Goal: Navigation & Orientation: Find specific page/section

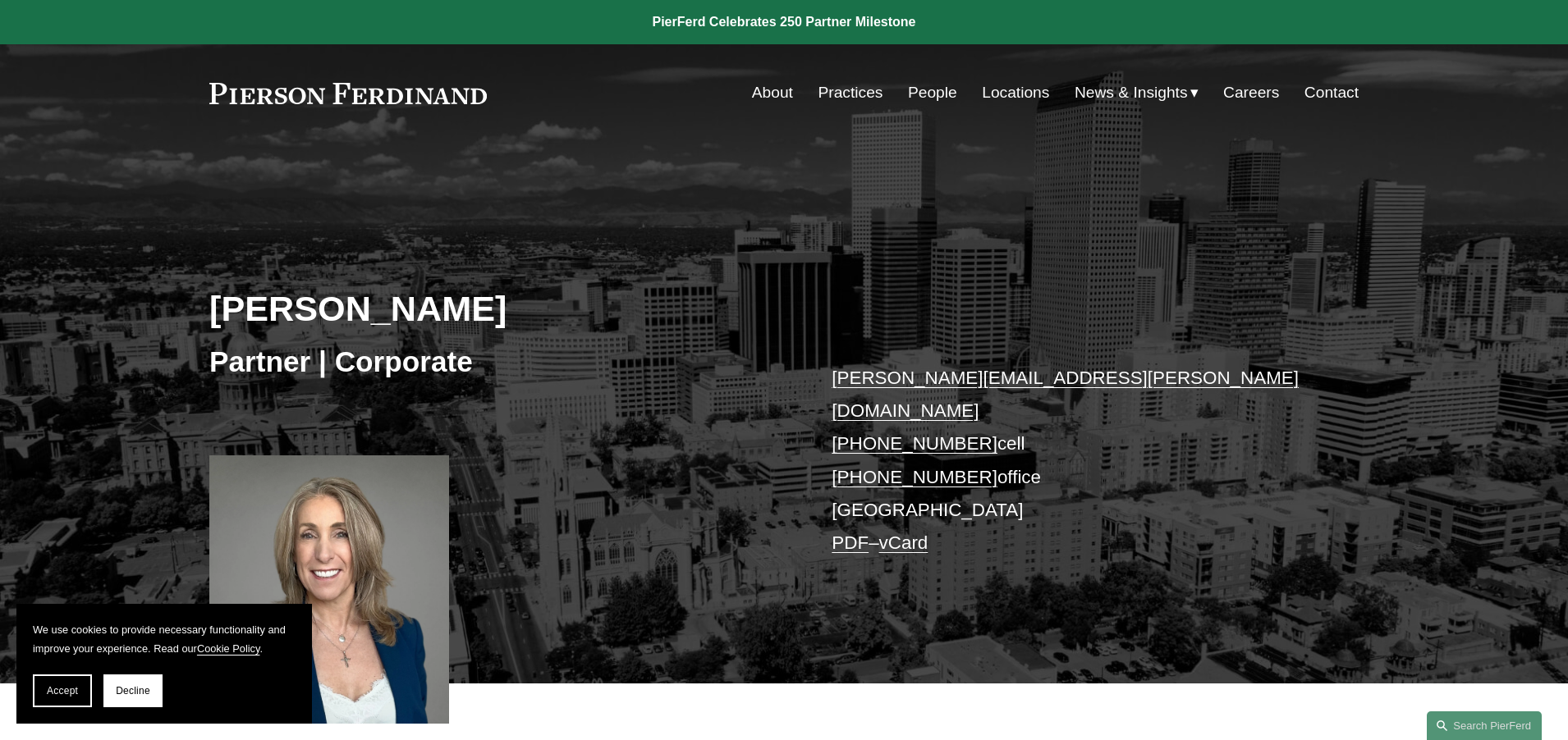
click at [918, 95] on link "People" at bounding box center [932, 93] width 50 height 32
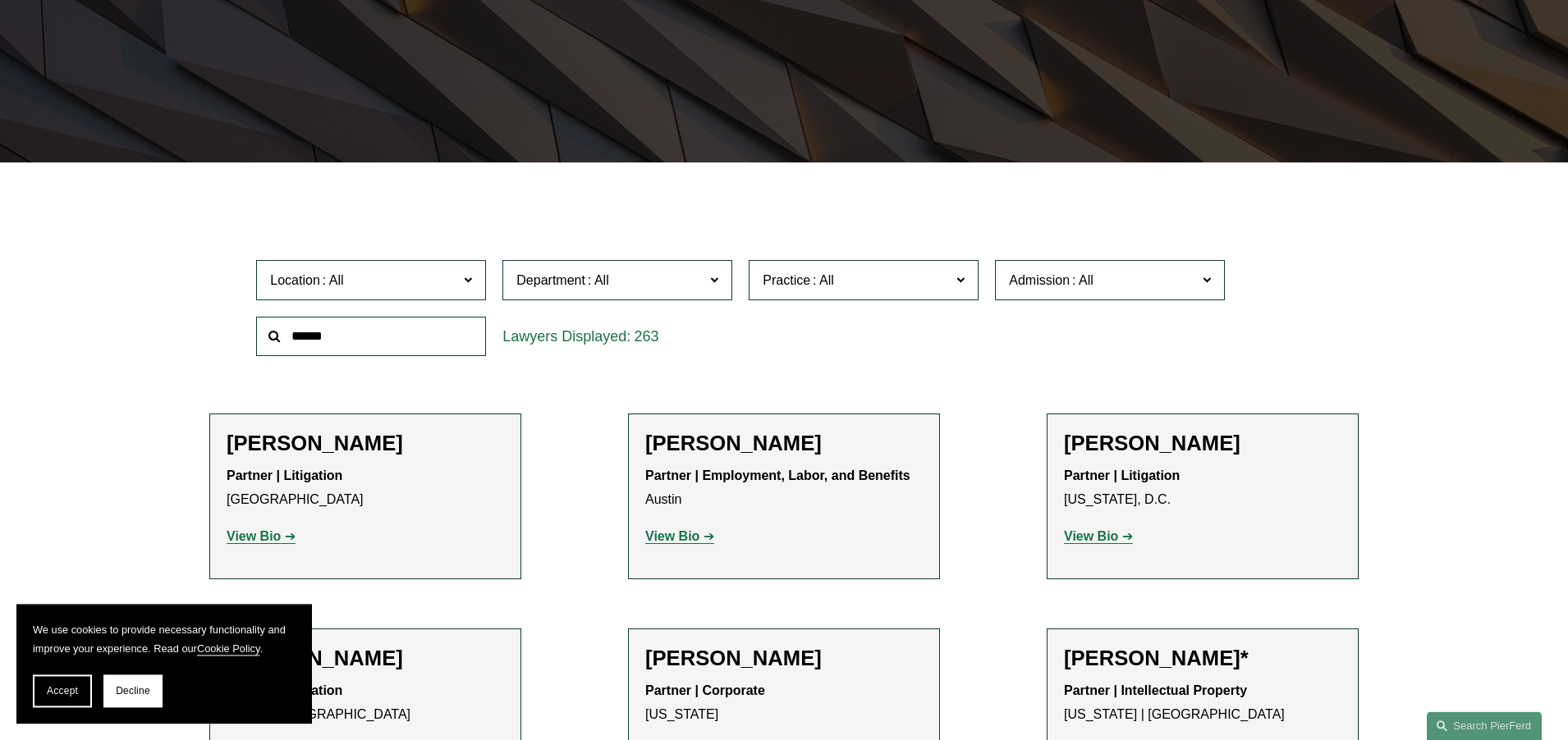
scroll to position [335, 0]
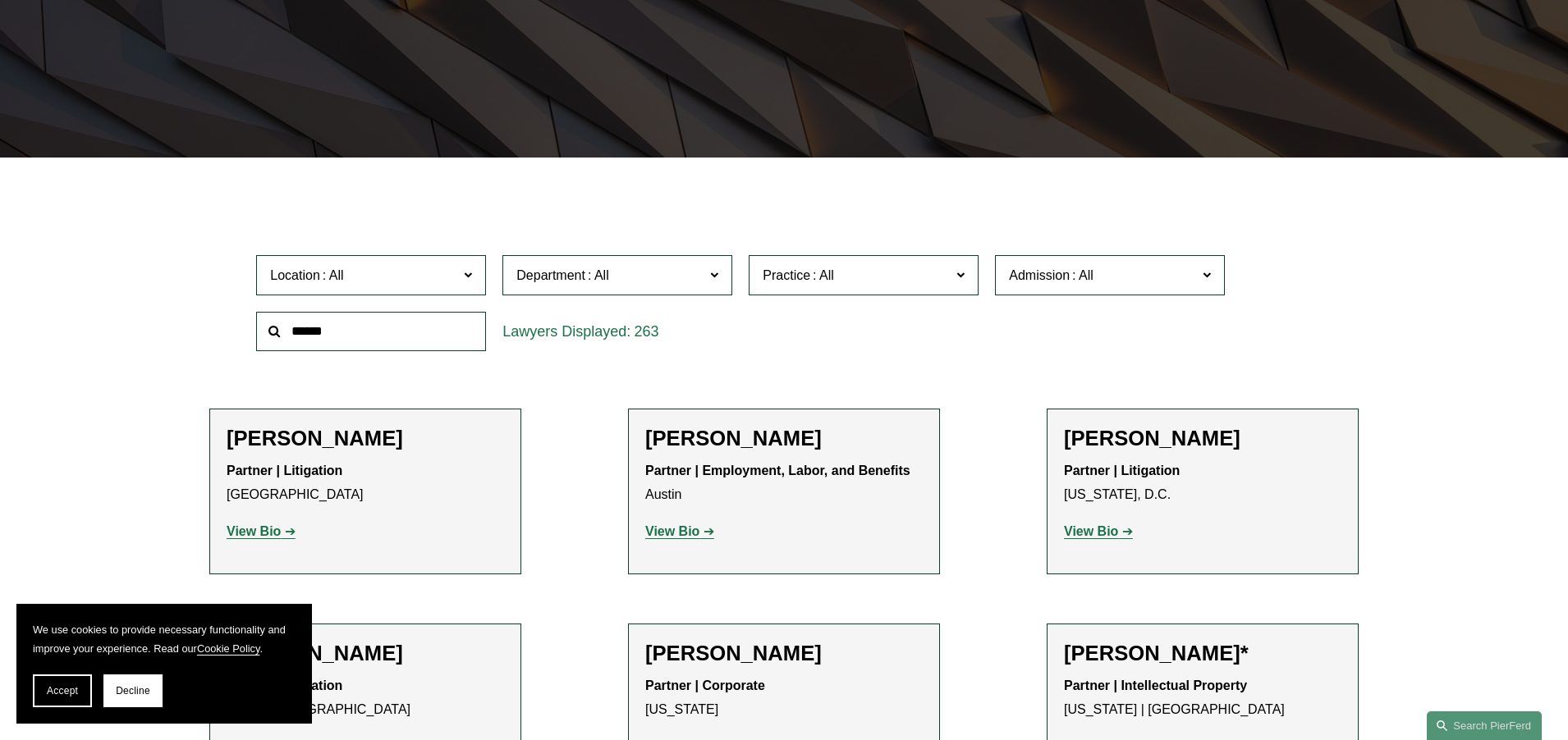
click at [464, 276] on label "Location" at bounding box center [371, 275] width 229 height 40
click at [0, 0] on link "[GEOGRAPHIC_DATA]" at bounding box center [0, 0] width 0 height 0
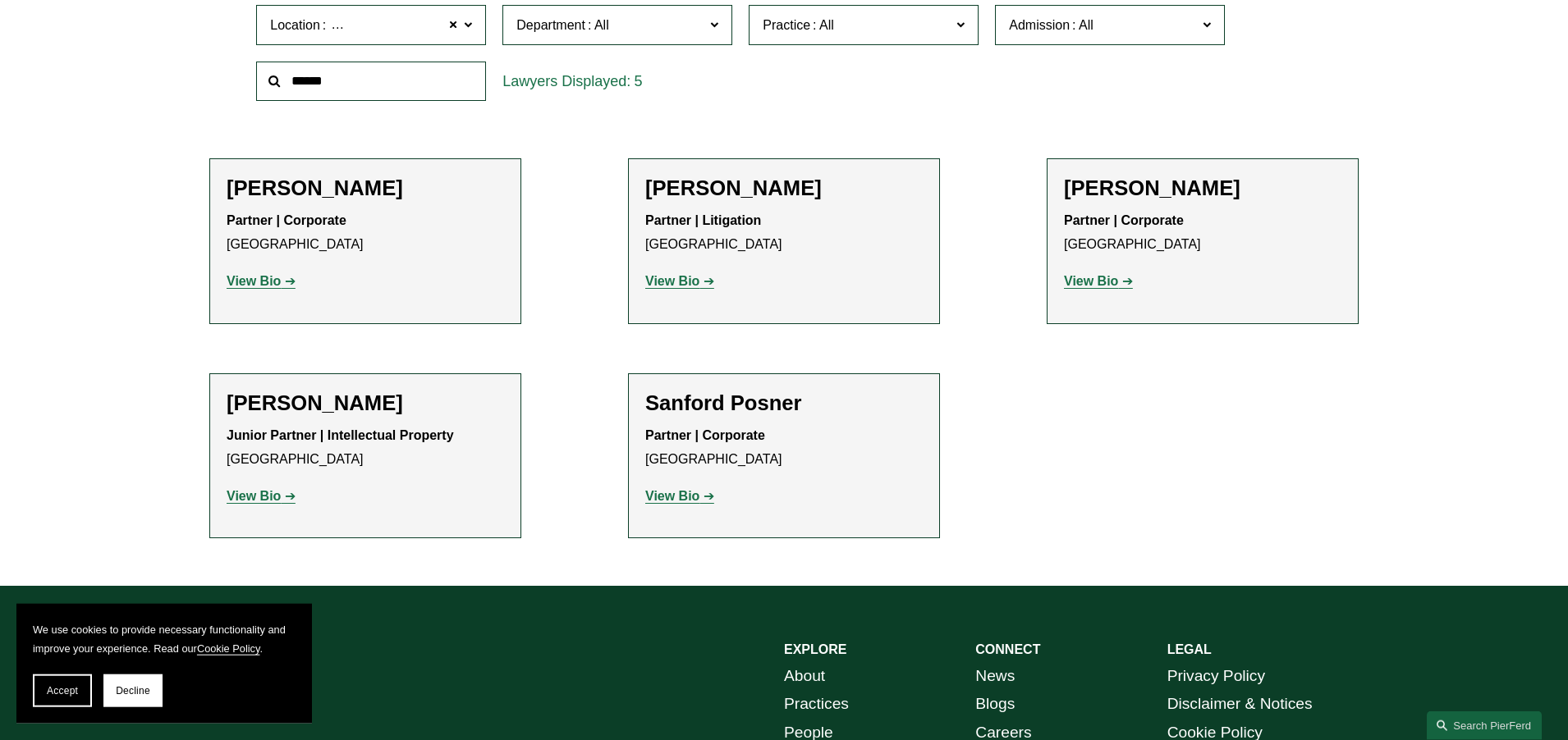
scroll to position [586, 0]
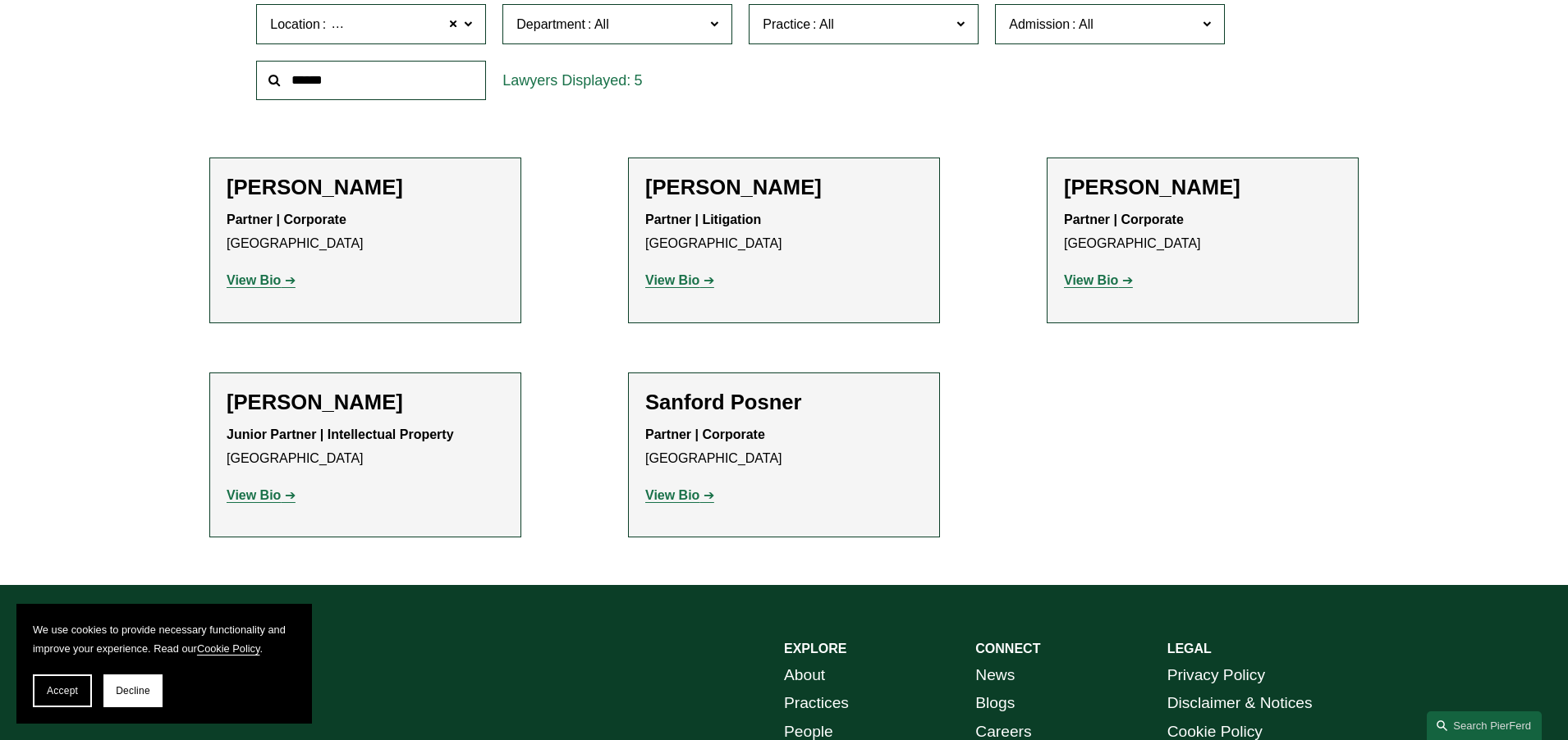
click at [250, 500] on strong "View Bio" at bounding box center [253, 495] width 54 height 14
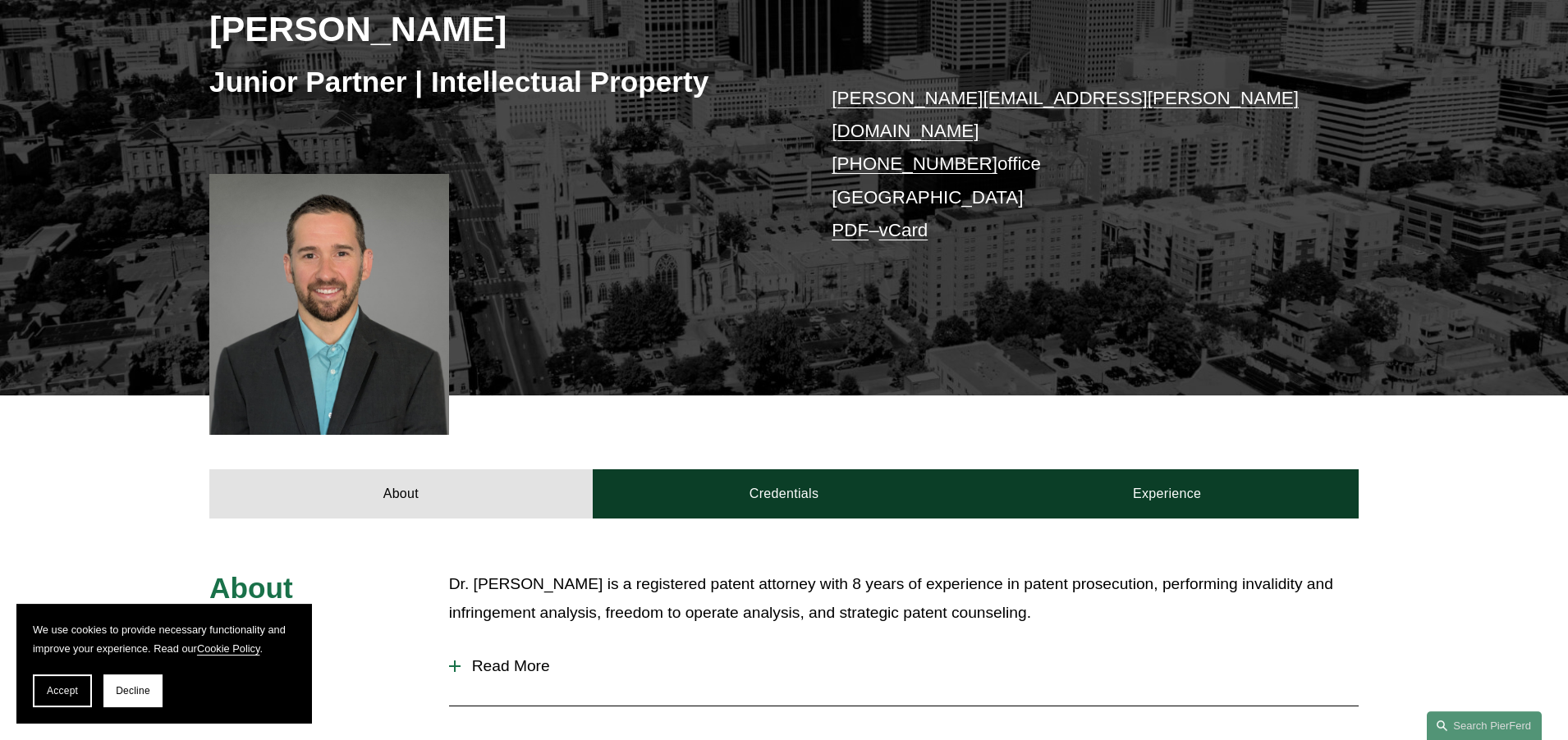
scroll to position [167, 0]
